Goal: Information Seeking & Learning: Find specific fact

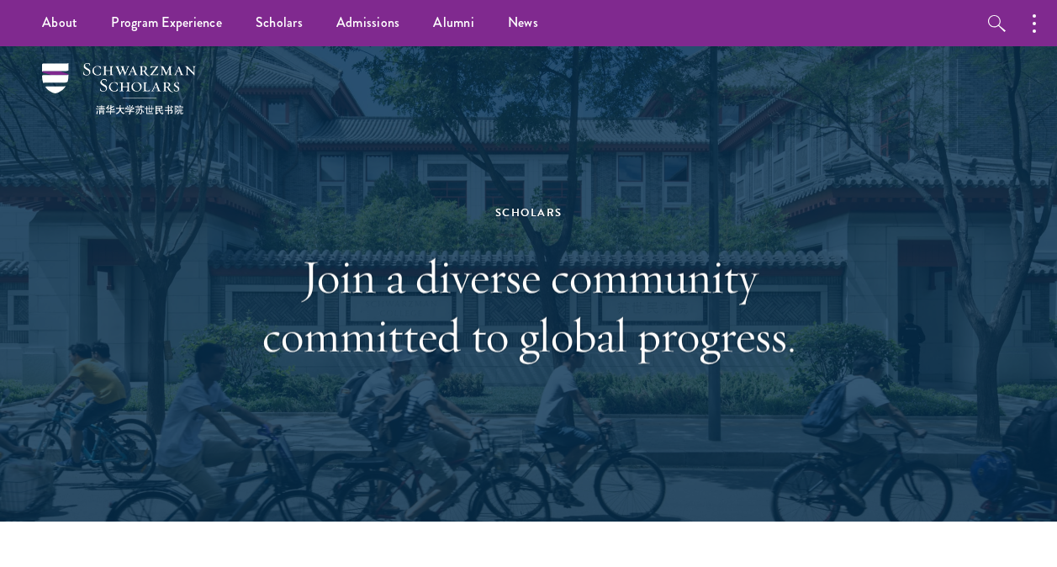
click at [615, 218] on div "Scholars" at bounding box center [529, 213] width 580 height 19
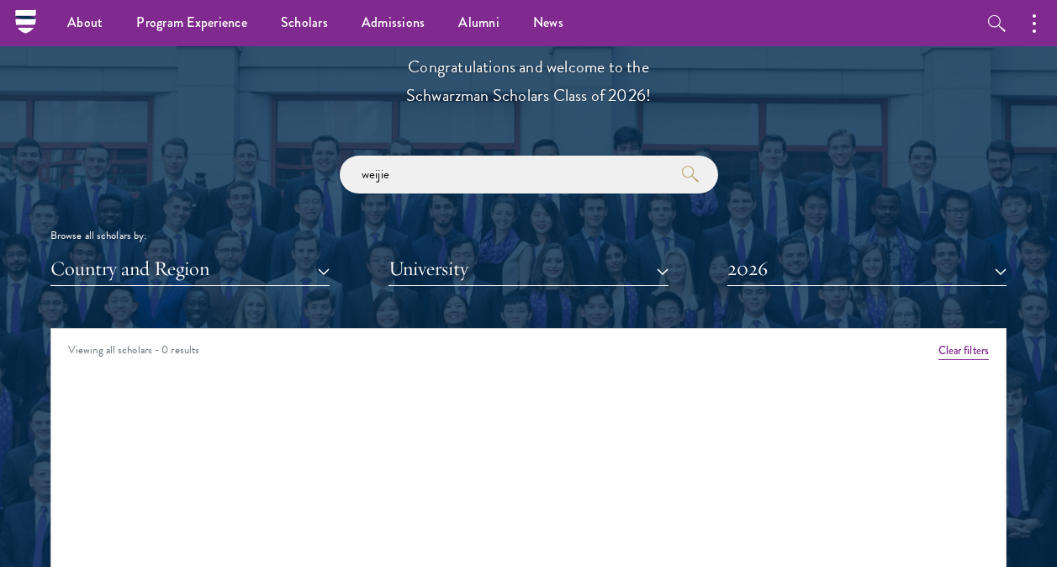
scroll to position [1850, 0]
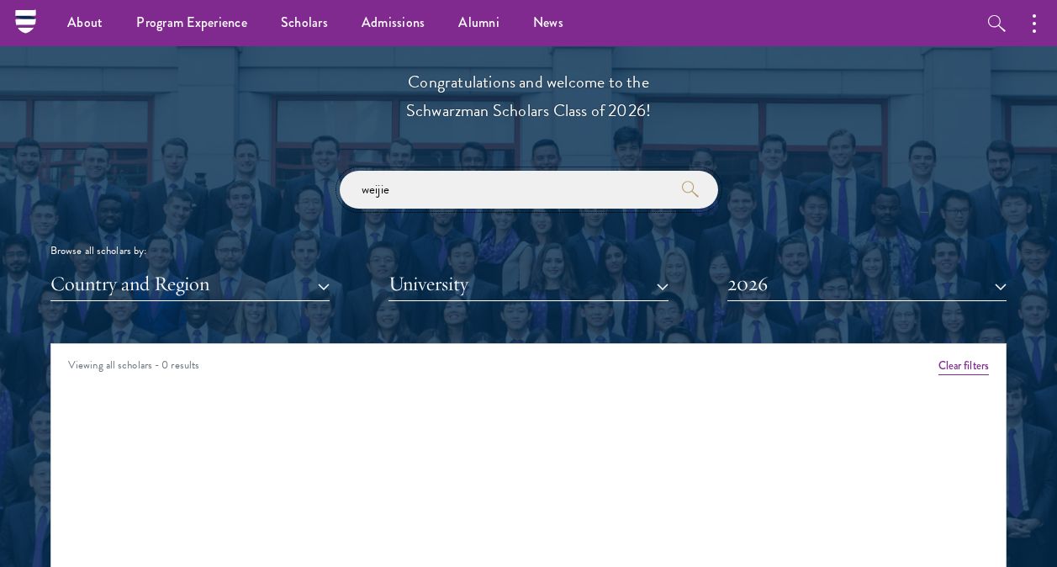
click at [460, 202] on input "weijie" at bounding box center [529, 190] width 378 height 38
drag, startPoint x: 489, startPoint y: 191, endPoint x: 281, endPoint y: 195, distance: 207.8
click at [281, 195] on div "weijie Browse all scholars by: Country and Region All Countries and Regions [GE…" at bounding box center [528, 236] width 956 height 130
type input "chubin"
click at [802, 278] on button "2026" at bounding box center [866, 284] width 279 height 34
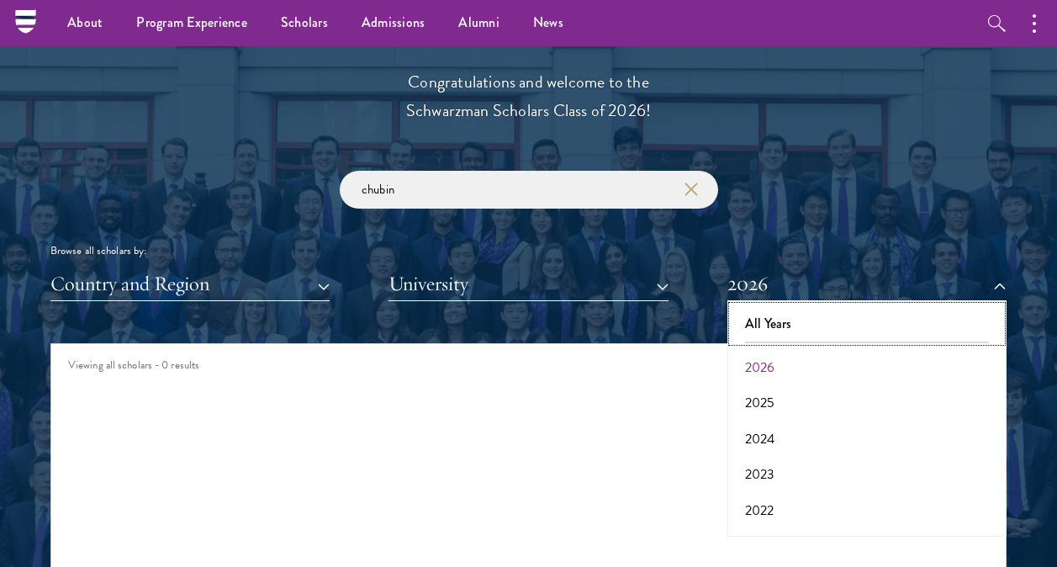
click at [792, 320] on button "All Years" at bounding box center [866, 323] width 269 height 35
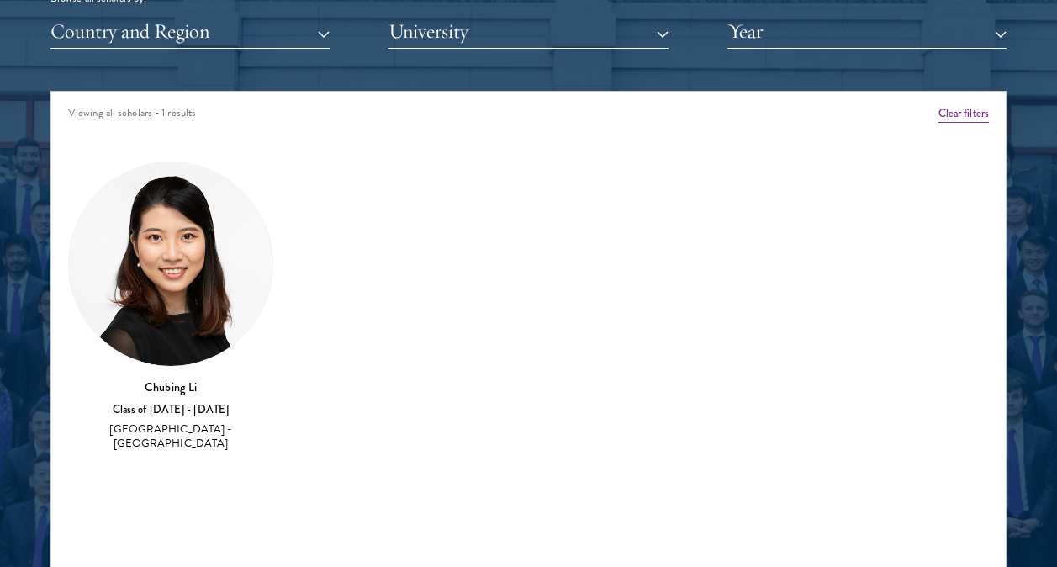
scroll to position [2271, 0]
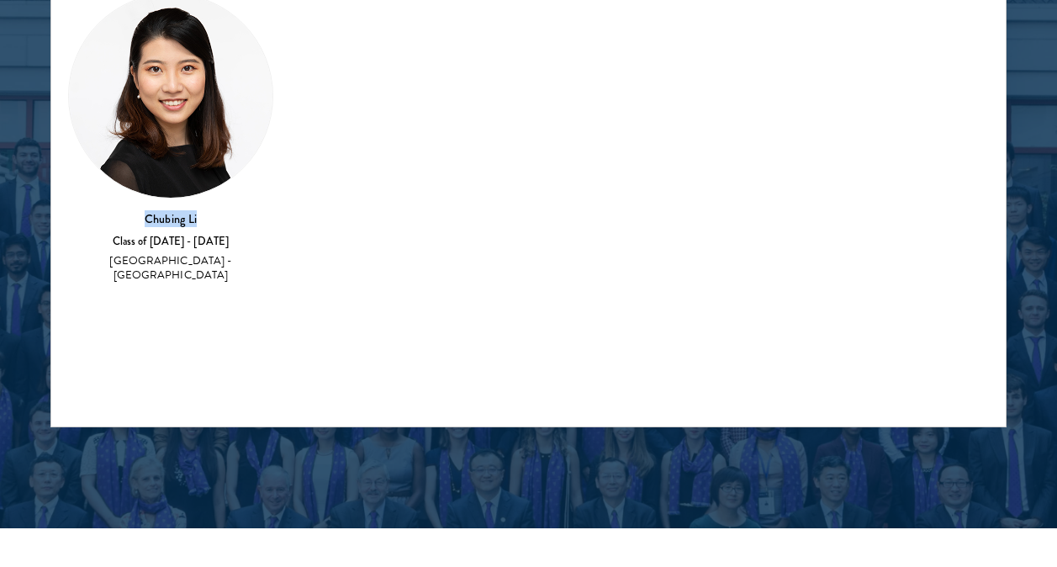
drag, startPoint x: 139, startPoint y: 214, endPoint x: 205, endPoint y: 218, distance: 66.6
click at [205, 218] on h3 "Chubing Li" at bounding box center [170, 218] width 205 height 17
copy h3 "Chubing Li"
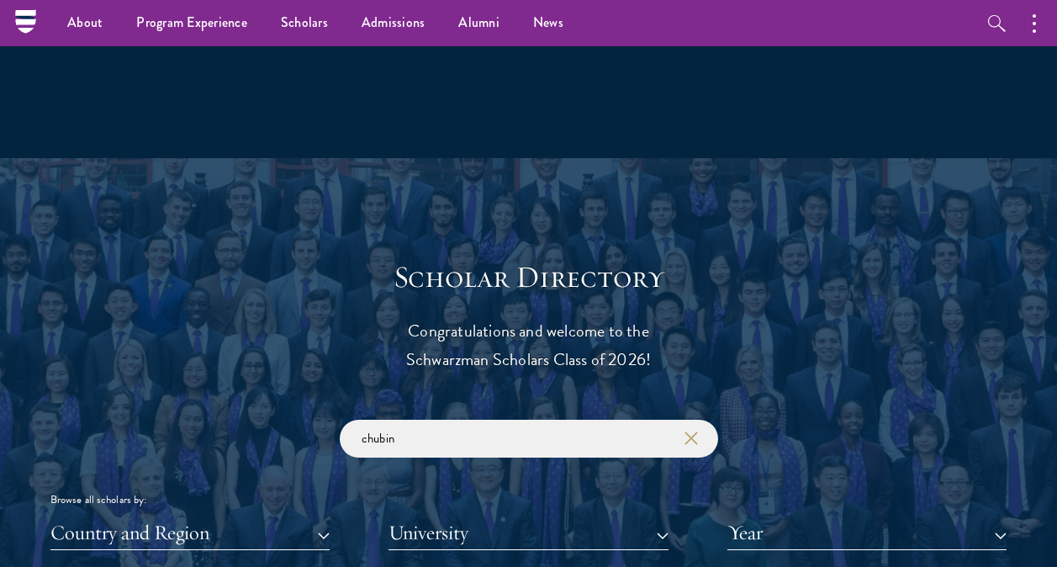
scroll to position [1430, 0]
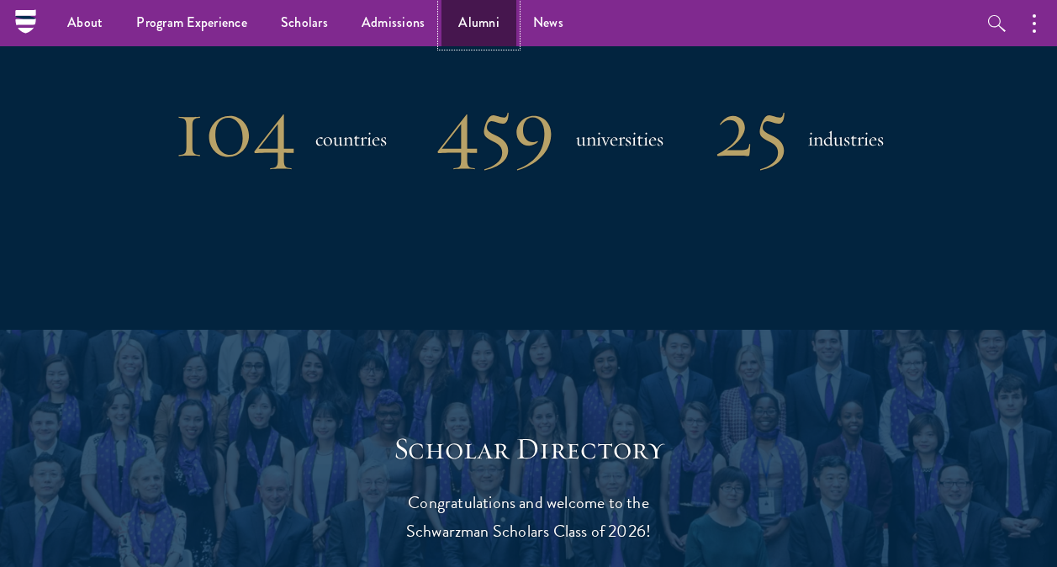
click at [473, 22] on link "Alumni" at bounding box center [479, 23] width 75 height 46
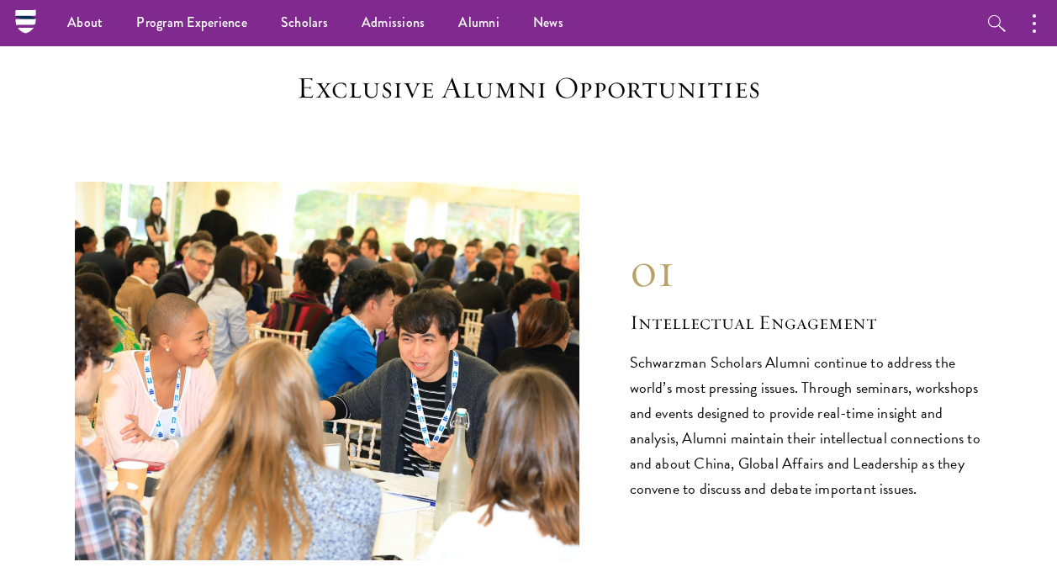
scroll to position [1505, 0]
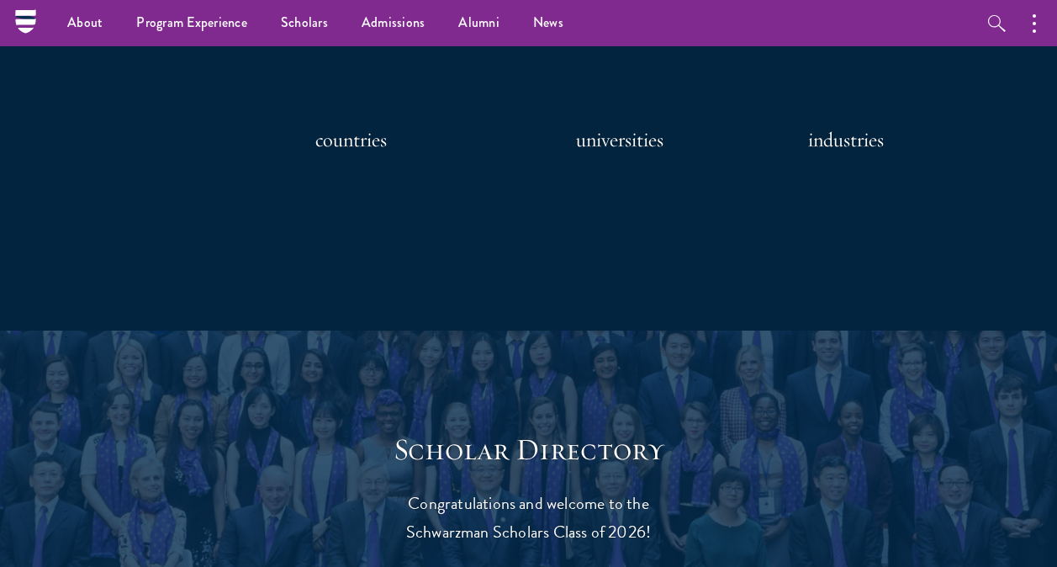
scroll to position [1430, 0]
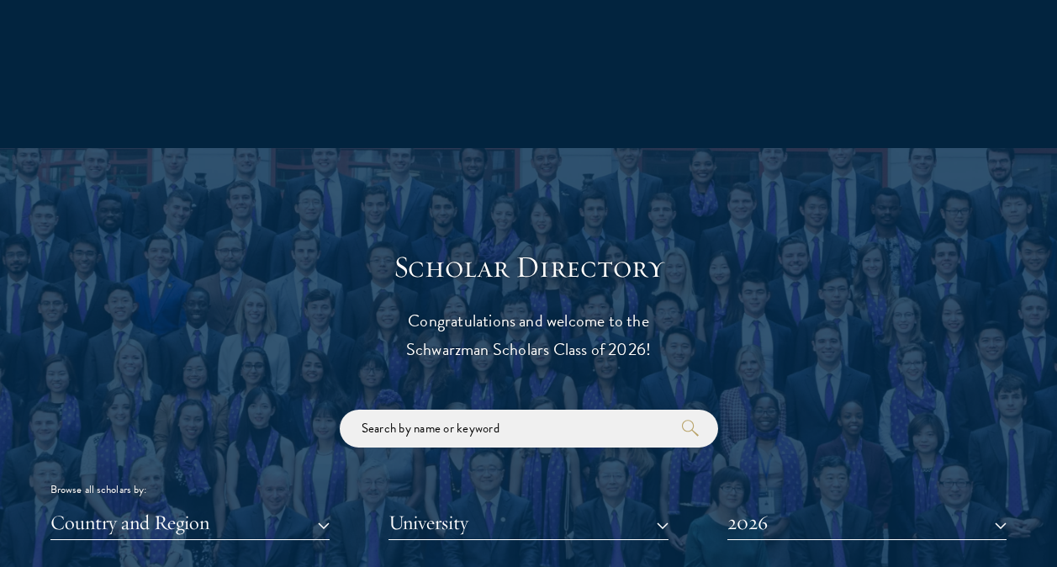
scroll to position [1934, 0]
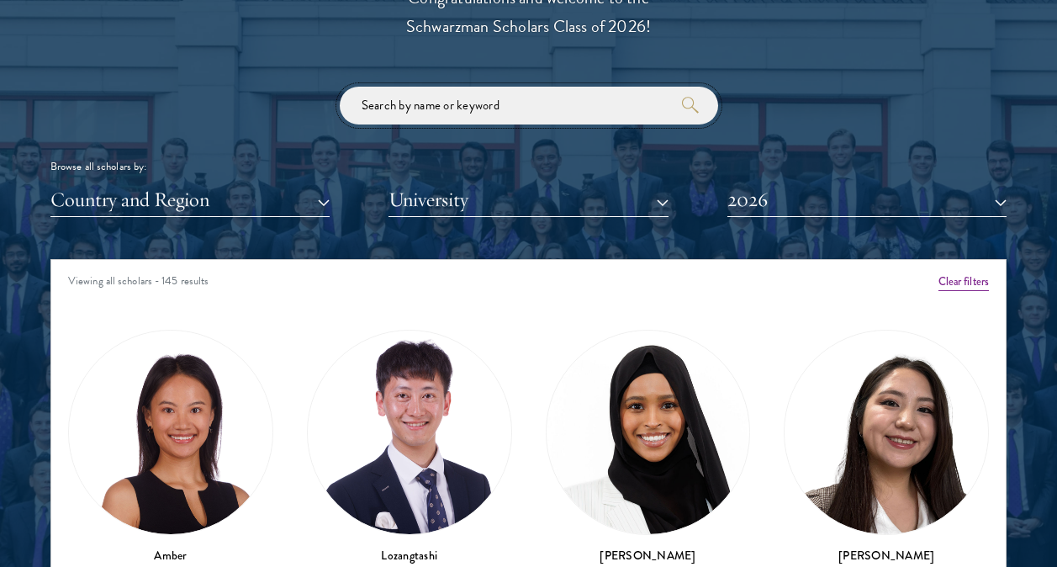
click at [543, 114] on input "search" at bounding box center [529, 106] width 378 height 38
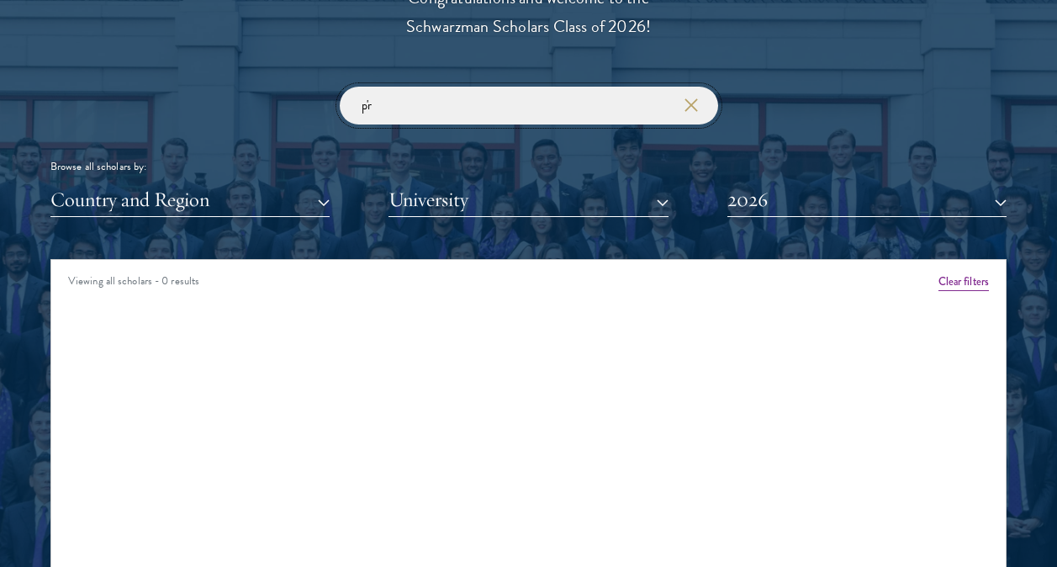
type input "p"
type input "peirong"
click at [775, 194] on button "2026" at bounding box center [866, 199] width 279 height 34
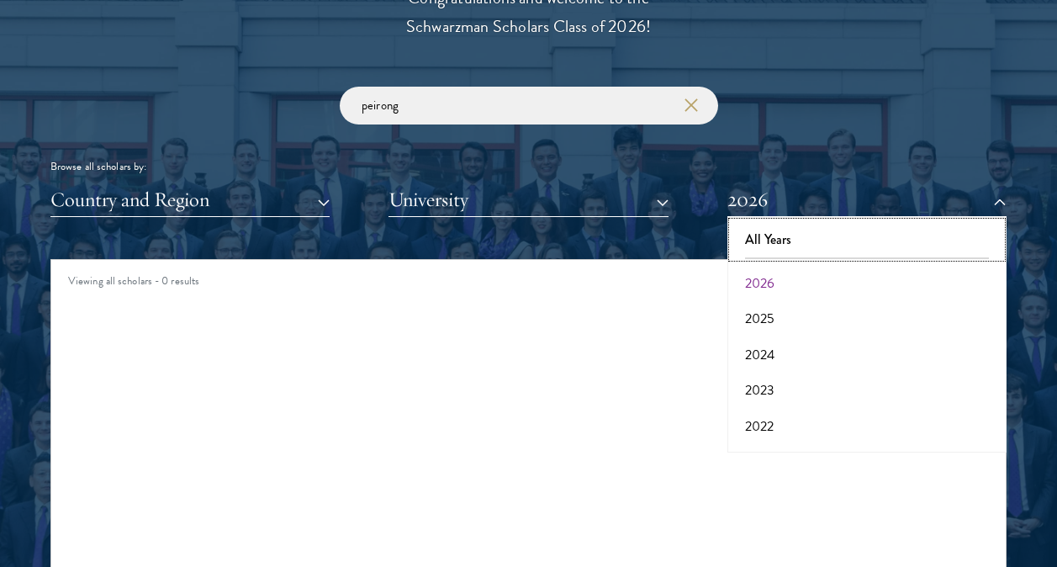
click at [790, 227] on button "All Years" at bounding box center [866, 239] width 269 height 35
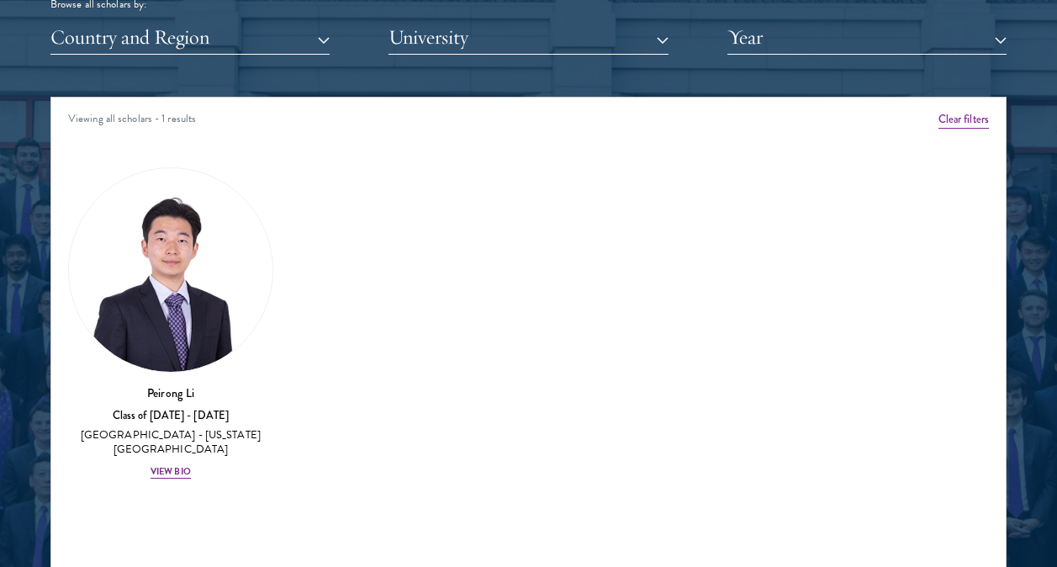
scroll to position [2187, 0]
